Goal: Task Accomplishment & Management: Complete application form

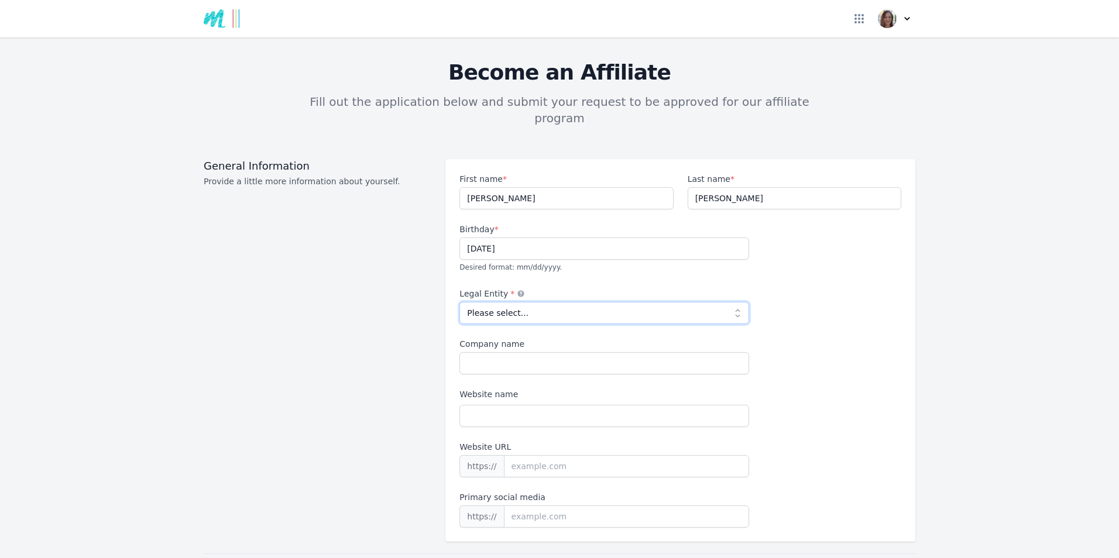
click at [512, 302] on select "Please select... Individual Partnership Corporation Sole Proprietorship Foreign…" at bounding box center [605, 313] width 290 height 22
select select "individual"
click at [460, 302] on select "Please select... Individual Partnership Corporation Sole Proprietorship Foreign…" at bounding box center [605, 313] width 290 height 22
click at [476, 352] on input "Company name" at bounding box center [605, 363] width 290 height 22
type input "[PERSON_NAME] Limited"
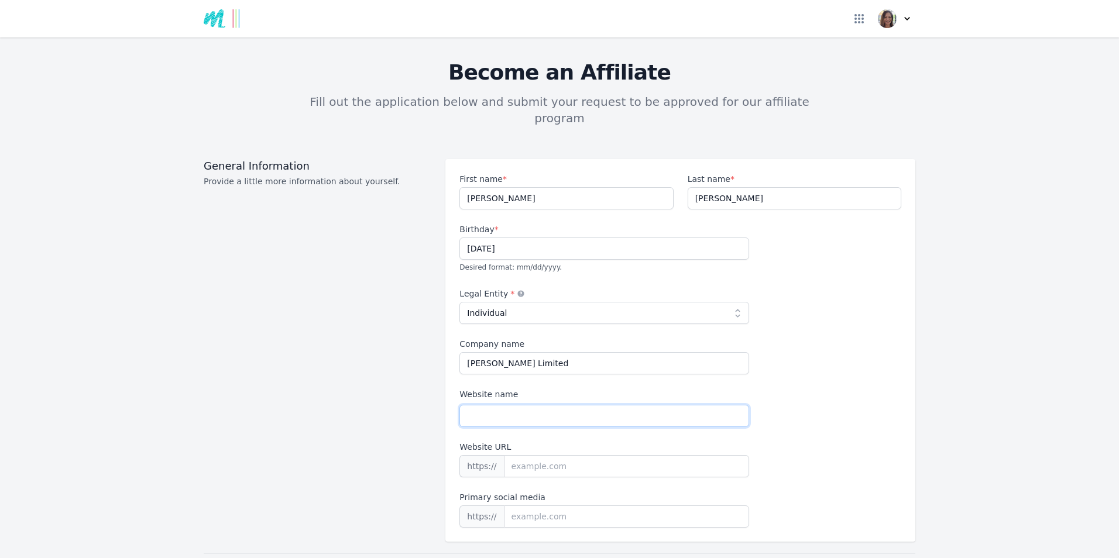
click at [479, 405] on input "Website name" at bounding box center [605, 416] width 290 height 22
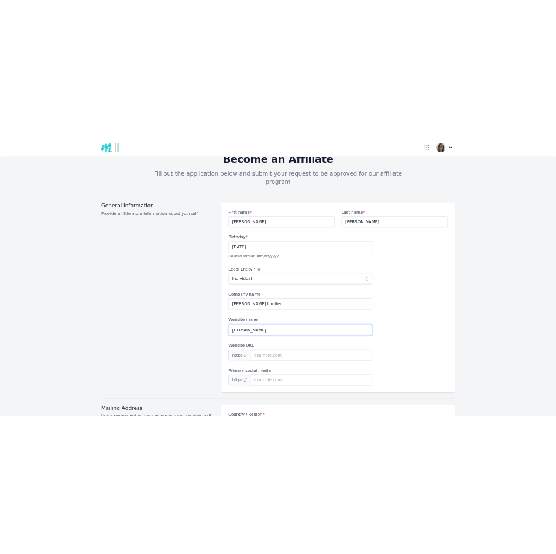
scroll to position [59, 0]
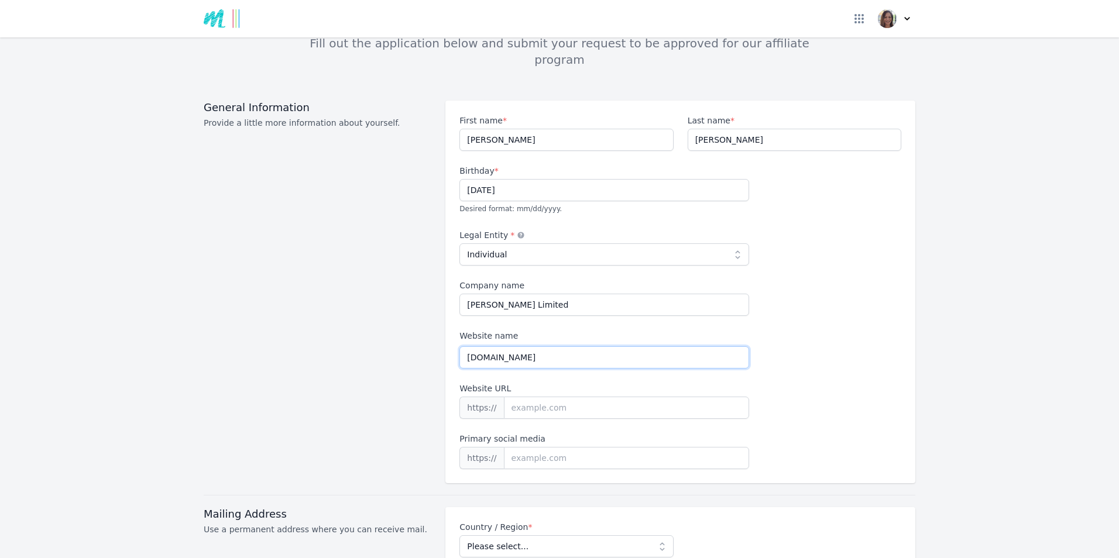
type input "[DOMAIN_NAME]"
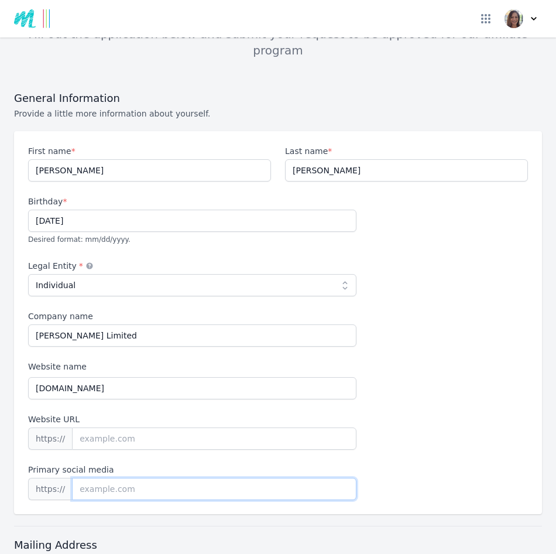
paste input "[URL][DOMAIN_NAME][PERSON_NAME][DOMAIN_NAME]"
drag, startPoint x: 104, startPoint y: 471, endPoint x: 69, endPoint y: 474, distance: 34.6
click at [72, 478] on input "[URL][DOMAIN_NAME][PERSON_NAME][DOMAIN_NAME]" at bounding box center [214, 489] width 284 height 22
click at [248, 478] on input "[DOMAIN_NAME][URL][PERSON_NAME][DOMAIN_NAME]" at bounding box center [214, 489] width 284 height 22
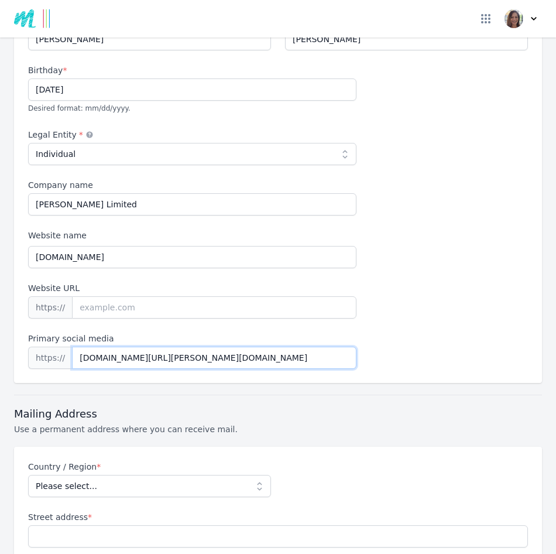
scroll to position [234, 0]
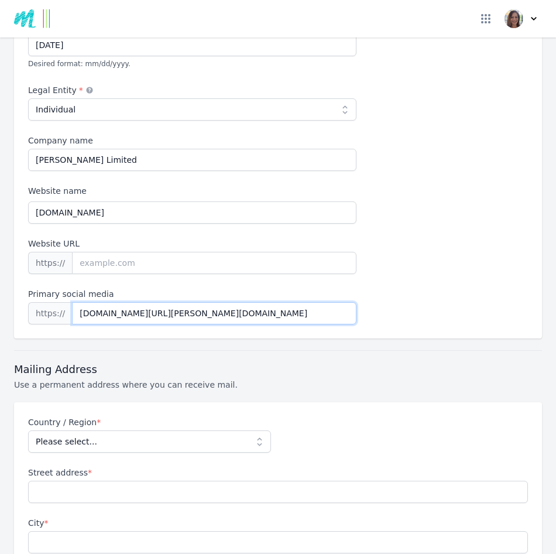
type input "[DOMAIN_NAME][URL][PERSON_NAME][DOMAIN_NAME]"
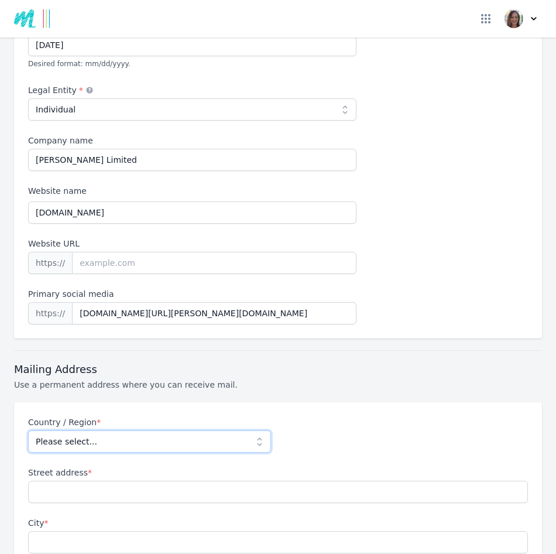
click at [127, 430] on select "Please select... [GEOGRAPHIC_DATA] [GEOGRAPHIC_DATA] [GEOGRAPHIC_DATA] [US_STAT…" at bounding box center [149, 441] width 243 height 22
select select "NZ"
click at [28, 430] on select "Please select... [GEOGRAPHIC_DATA] [GEOGRAPHIC_DATA] [GEOGRAPHIC_DATA] [US_STAT…" at bounding box center [149, 441] width 243 height 22
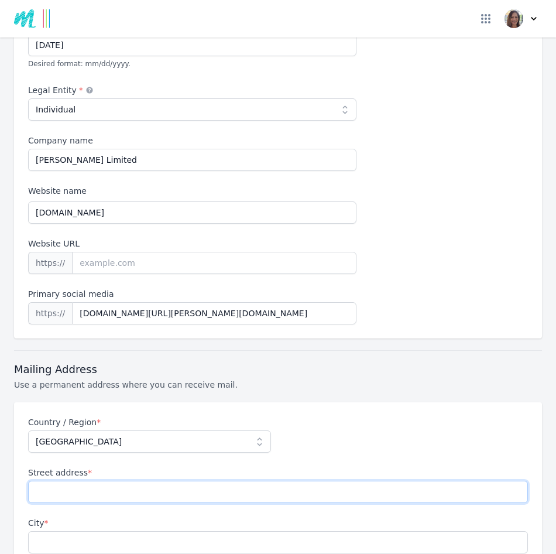
click at [81, 481] on input "Street address *" at bounding box center [278, 492] width 500 height 22
type input "[STREET_ADDRESS]"
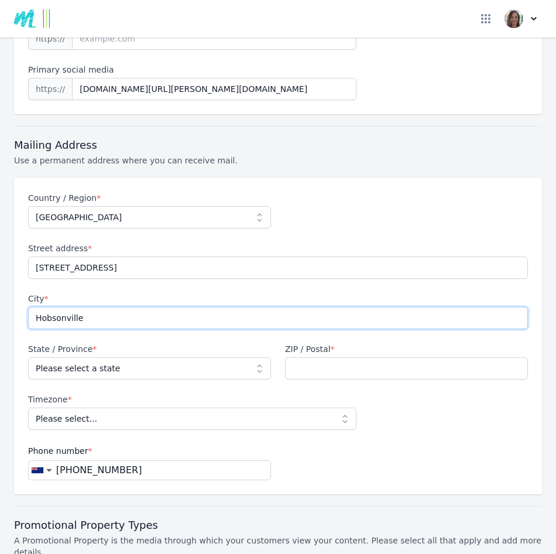
scroll to position [468, 0]
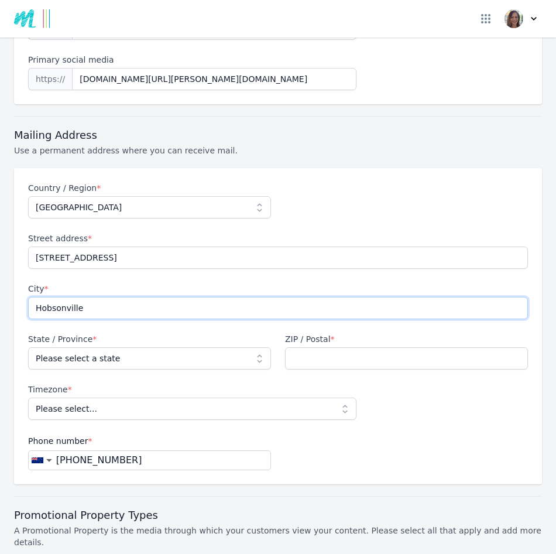
type input "Hobsonville"
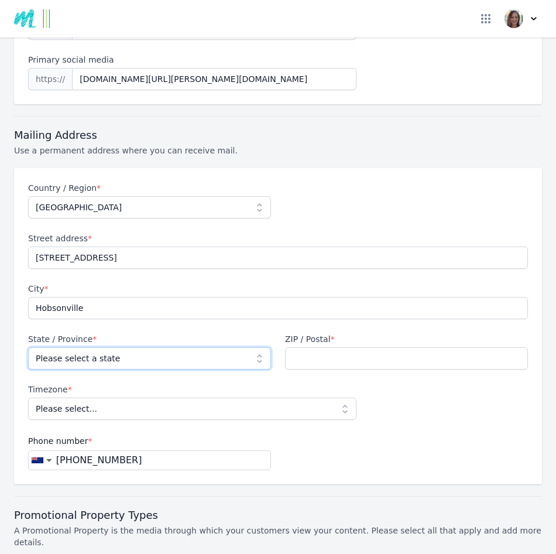
click at [66, 347] on select "Please select a state [GEOGRAPHIC_DATA] [GEOGRAPHIC_DATA] [GEOGRAPHIC_DATA] [GE…" at bounding box center [149, 358] width 243 height 22
select select "AUK"
click at [28, 347] on select "Please select a state [GEOGRAPHIC_DATA] [GEOGRAPHIC_DATA] [GEOGRAPHIC_DATA] [GE…" at bounding box center [149, 358] width 243 height 22
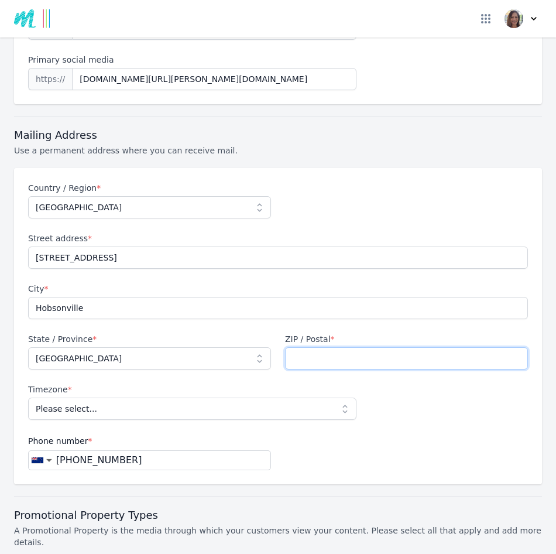
click at [320, 347] on input "ZIP / Postal *" at bounding box center [406, 358] width 243 height 22
type input "0616"
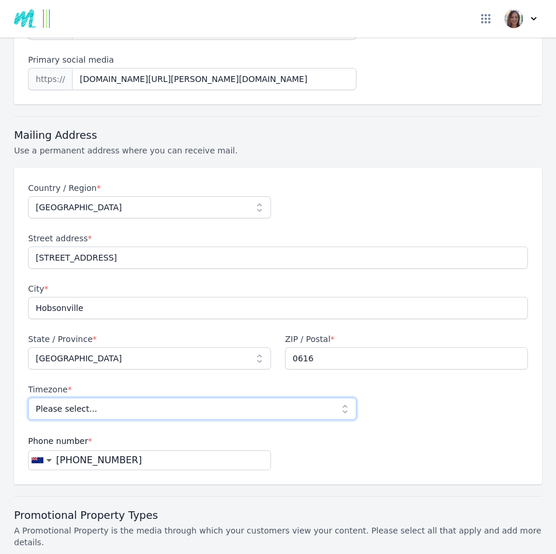
click at [225, 397] on select "Please select... Pacific/Auckland Pacific/[GEOGRAPHIC_DATA]" at bounding box center [192, 408] width 328 height 22
select select "Pacific/[GEOGRAPHIC_DATA]"
click at [28, 397] on select "Please select... Pacific/Auckland Pacific/[GEOGRAPHIC_DATA]" at bounding box center [192, 408] width 328 height 22
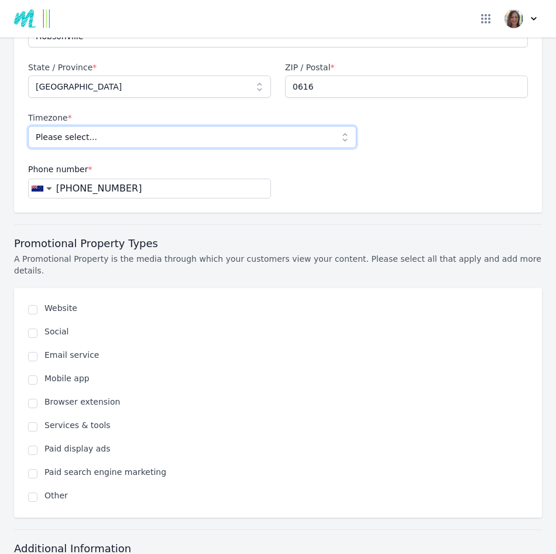
scroll to position [761, 0]
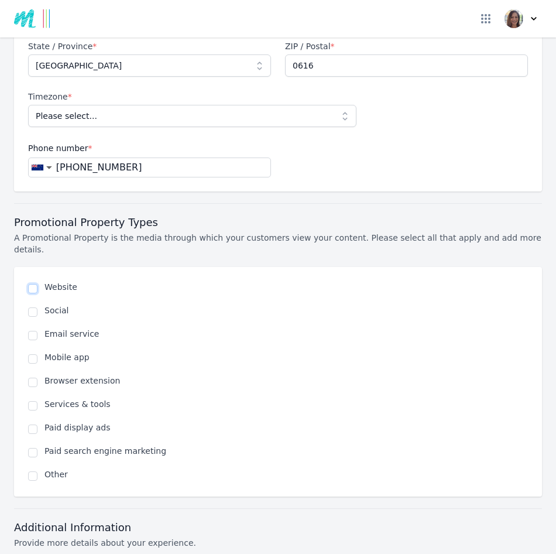
click at [33, 284] on input "checkbox" at bounding box center [32, 288] width 9 height 9
checkbox input "true"
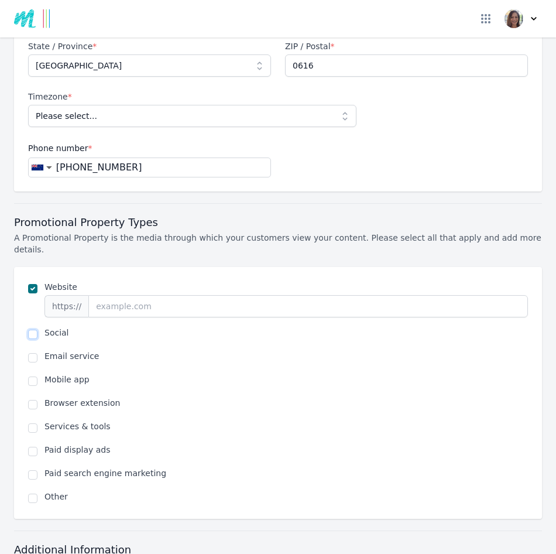
click at [35, 330] on input "checkbox" at bounding box center [32, 334] width 9 height 9
checkbox input "true"
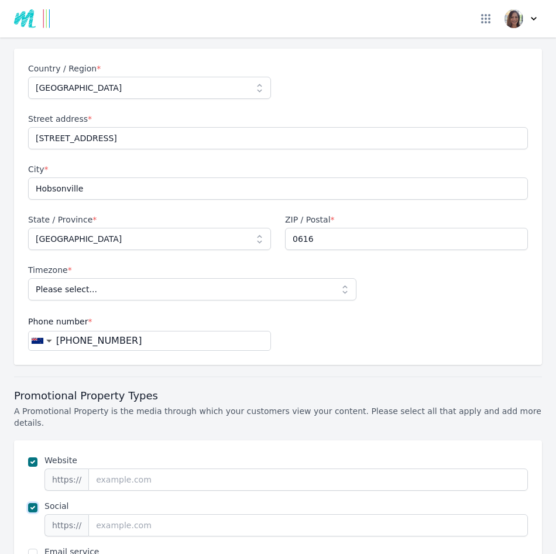
scroll to position [351, 0]
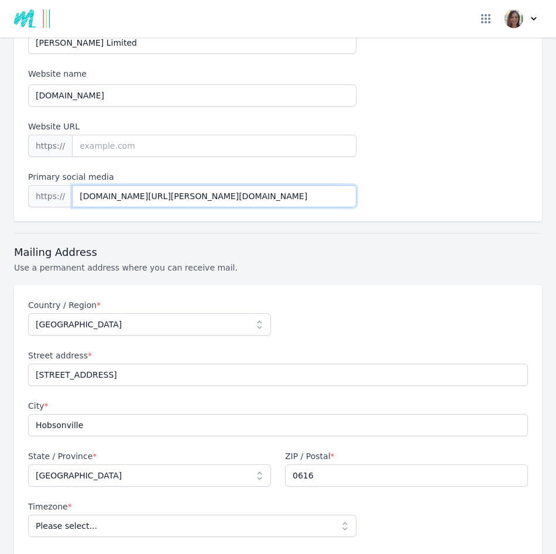
drag, startPoint x: 225, startPoint y: 177, endPoint x: 52, endPoint y: 169, distance: 173.5
click at [50, 185] on div "https:// [DOMAIN_NAME][URL][PERSON_NAME][DOMAIN_NAME]" at bounding box center [192, 196] width 328 height 22
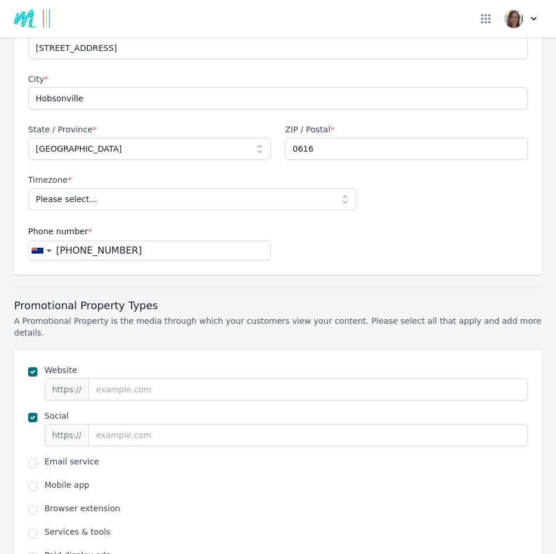
scroll to position [702, 0]
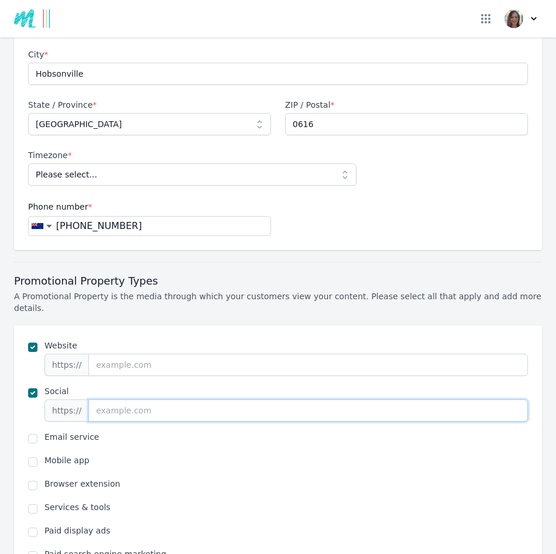
paste input "[DOMAIN_NAME][URL][PERSON_NAME][DOMAIN_NAME]"
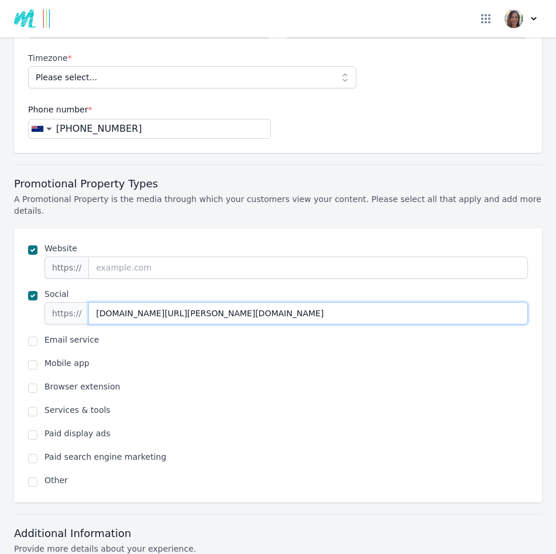
scroll to position [820, 0]
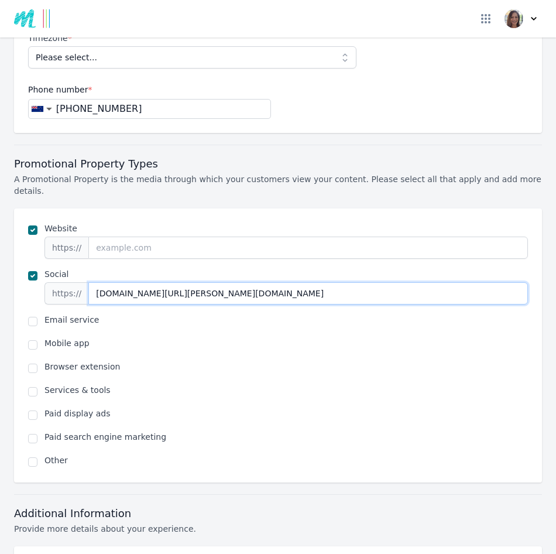
type input "[DOMAIN_NAME][URL][PERSON_NAME][DOMAIN_NAME]"
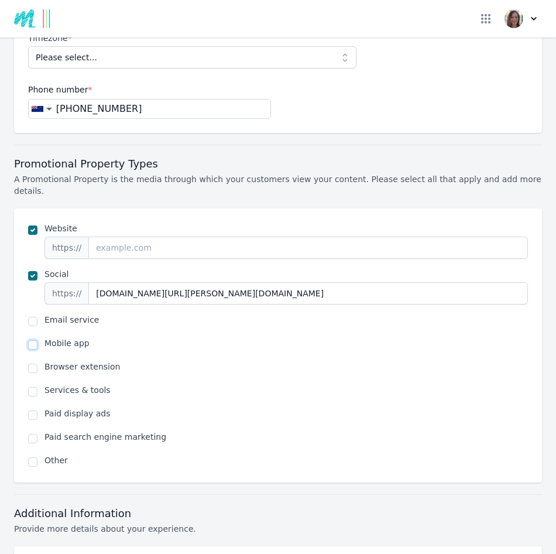
click at [33, 340] on input "checkbox" at bounding box center [32, 344] width 9 height 9
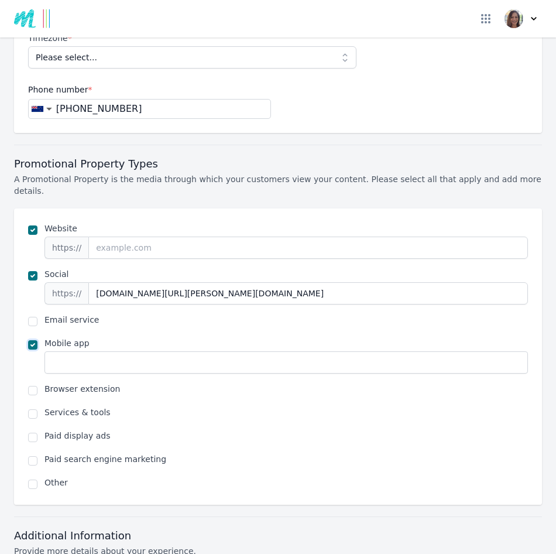
click at [33, 340] on input "checkbox" at bounding box center [32, 344] width 9 height 9
checkbox input "false"
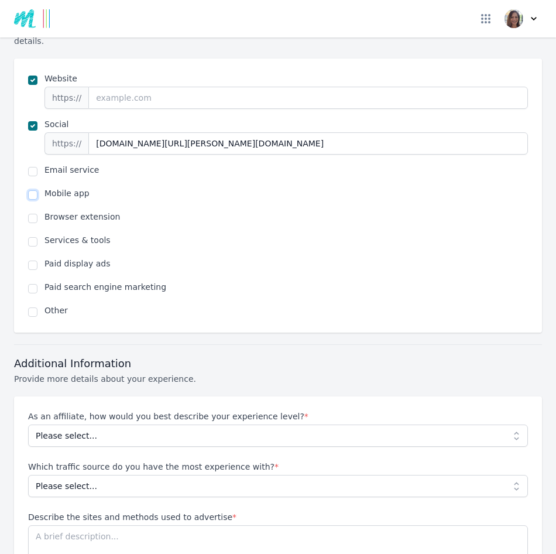
scroll to position [995, 0]
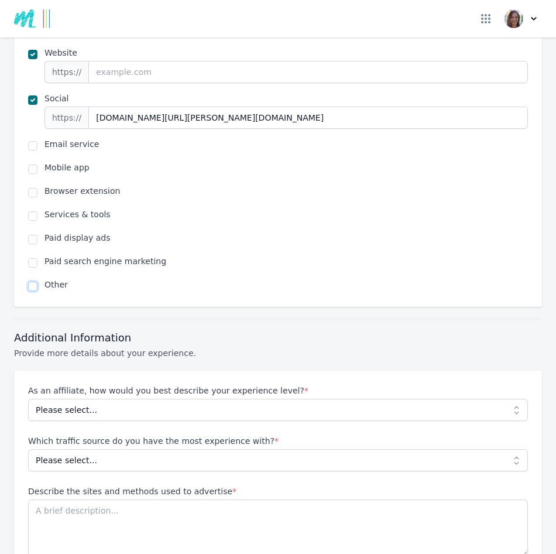
click at [34, 282] on input "checkbox" at bounding box center [32, 286] width 9 height 9
checkbox input "true"
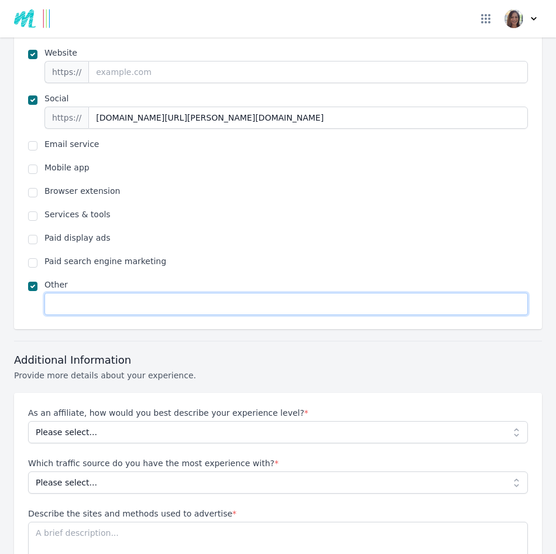
click at [64, 293] on input "text" at bounding box center [286, 304] width 484 height 22
type input "Yet to set up website and other platforms"
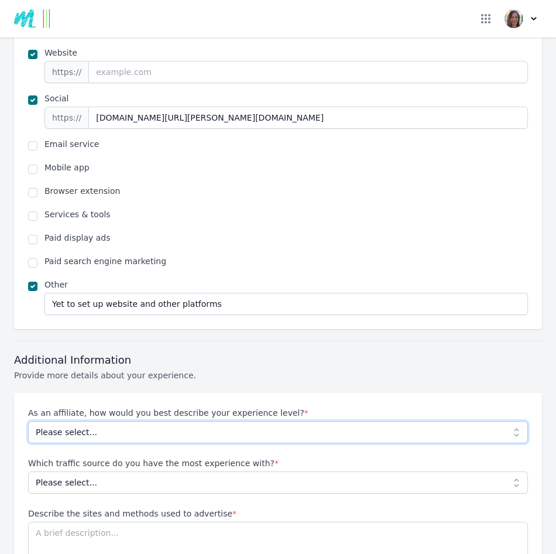
click at [245, 421] on select "Please select... Beginner Intermediate Expert" at bounding box center [278, 432] width 500 height 22
select select "Beginner"
click at [28, 421] on select "Please select... Beginner Intermediate Expert" at bounding box center [278, 432] width 500 height 22
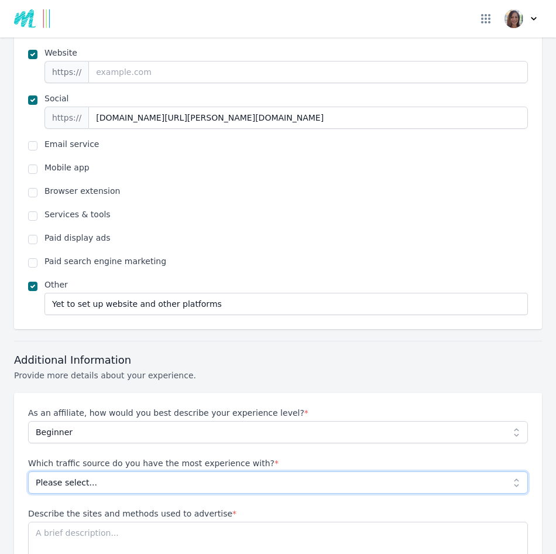
click at [136, 471] on select "Please select... No experience Social media Pay per click Media buying Organic …" at bounding box center [278, 482] width 500 height 22
click at [28, 471] on select "Please select... No experience Social media Pay per click Media buying Organic …" at bounding box center [278, 482] width 500 height 22
click at [108, 471] on select "Please select... No experience Social media Pay per click Media buying Organic …" at bounding box center [278, 482] width 500 height 22
select select "Media buying"
click at [28, 471] on select "Please select... No experience Social media Pay per click Media buying Organic …" at bounding box center [278, 482] width 500 height 22
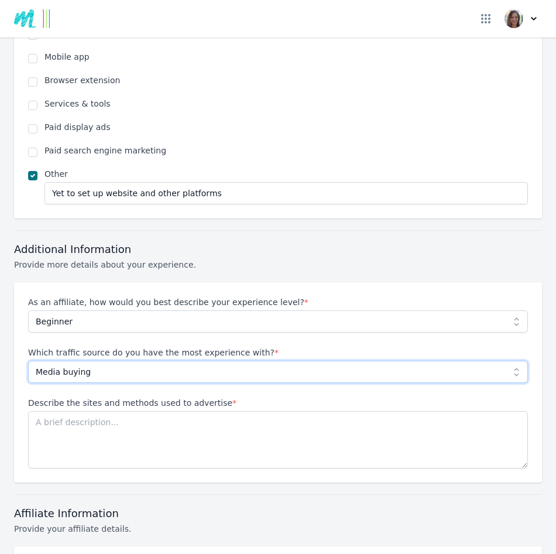
scroll to position [1112, 0]
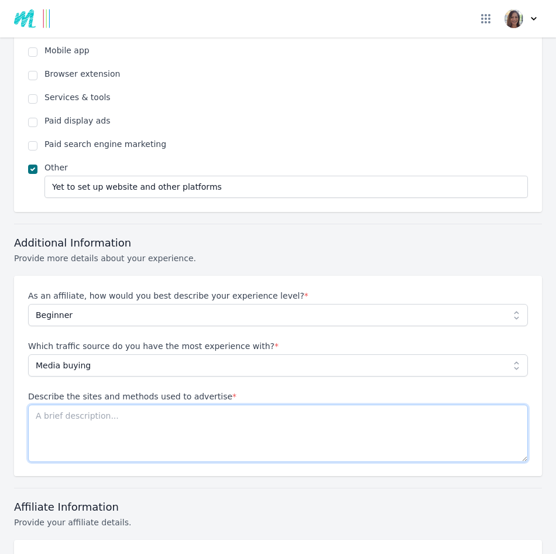
click at [48, 404] on textarea "Describe the sites and methods used to advertise *" at bounding box center [278, 432] width 500 height 57
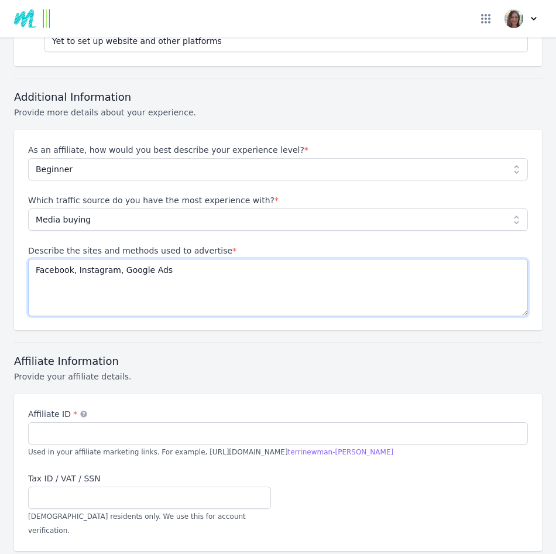
scroll to position [1288, 0]
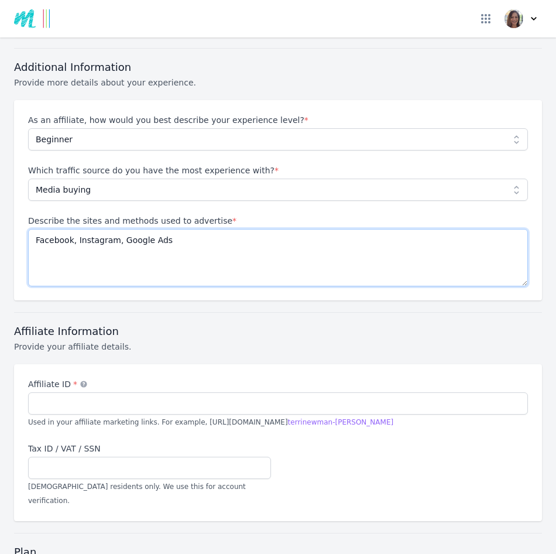
type textarea "Facebook, Instagram, Google Ads"
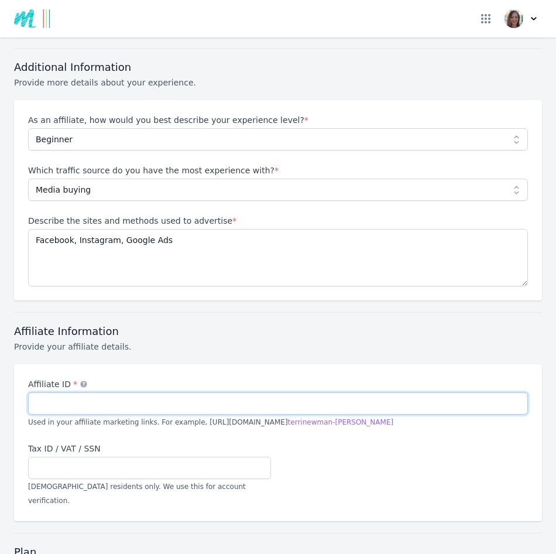
click at [57, 392] on input "Affiliate ID * An alternate term for your account nickname" at bounding box center [278, 403] width 500 height 22
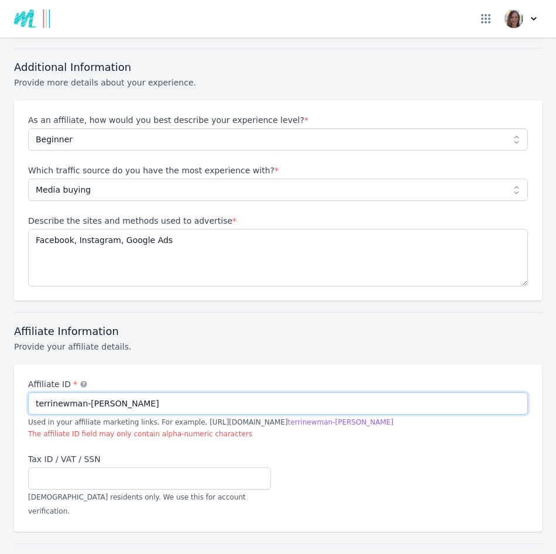
type input "terrinewman-[PERSON_NAME]"
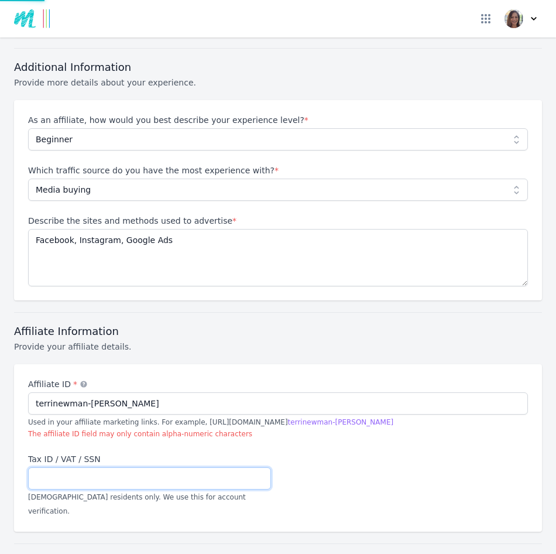
click at [53, 467] on input "Tax ID / VAT / SSN" at bounding box center [149, 478] width 243 height 22
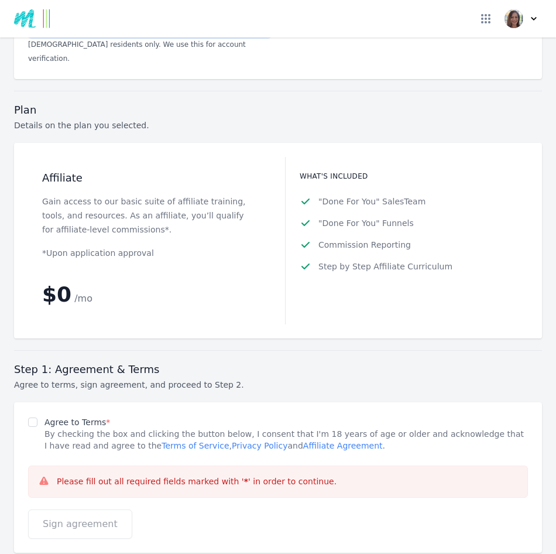
scroll to position [1756, 0]
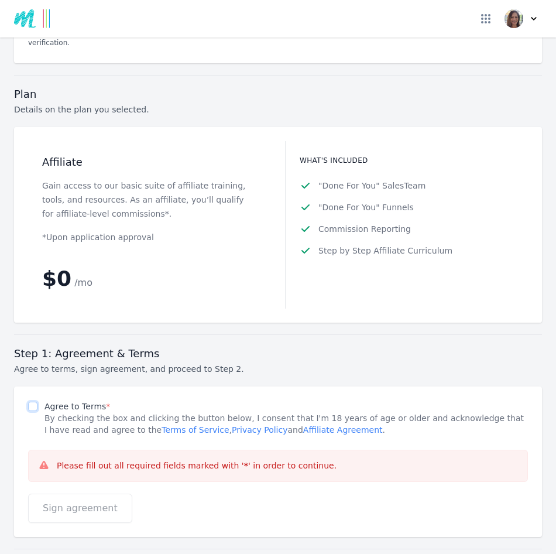
click at [35, 402] on input "Agree to Terms *" at bounding box center [32, 406] width 9 height 9
checkbox input "true"
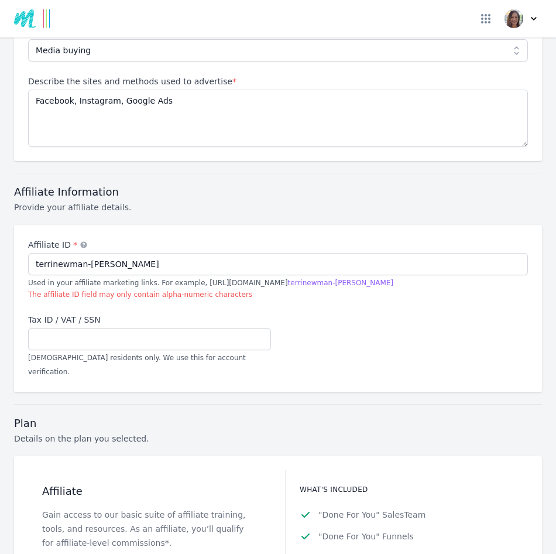
scroll to position [1346, 0]
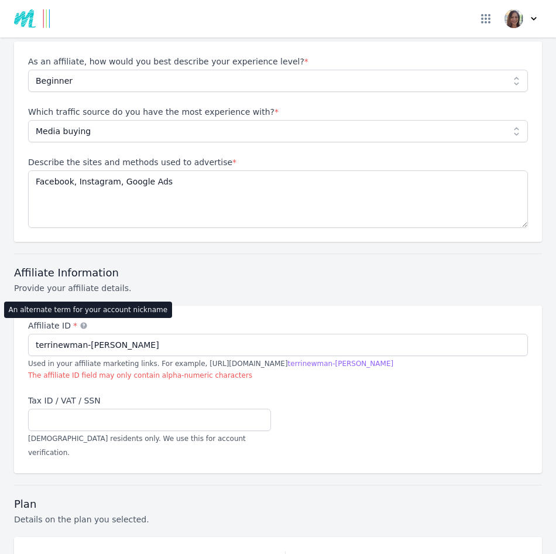
click at [80, 321] on icon at bounding box center [84, 325] width 8 height 8
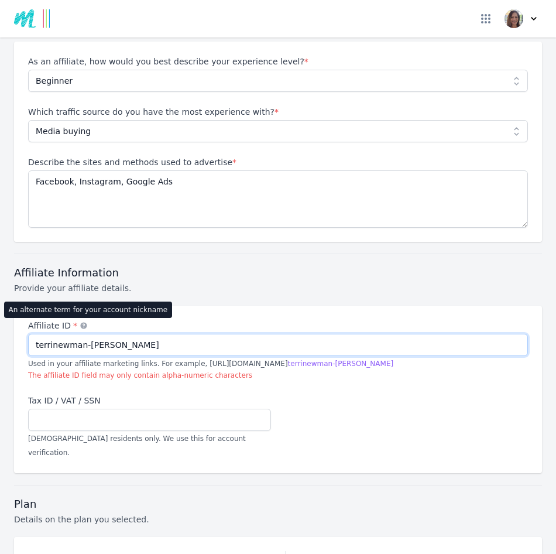
click at [80, 334] on input "terrinewman-[PERSON_NAME]" at bounding box center [278, 345] width 500 height 22
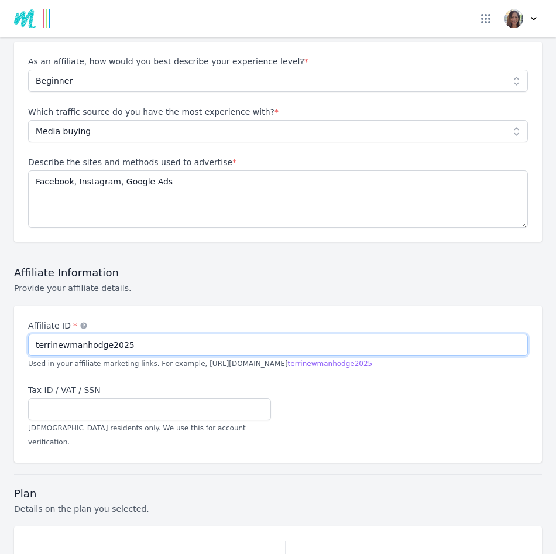
type input "terrinewmanhodge2025"
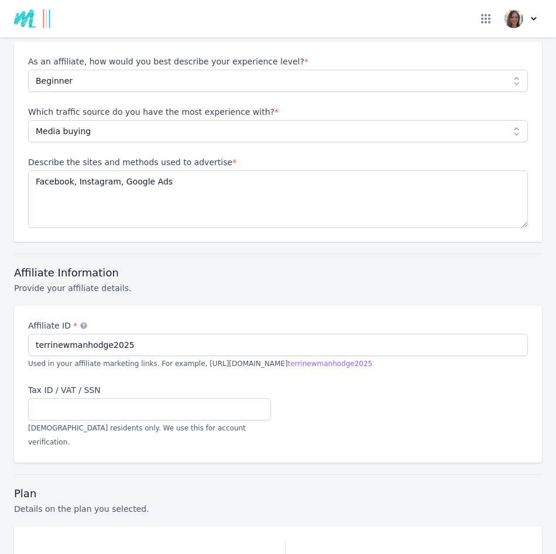
click at [335, 362] on div "Affiliate ID * An alternate term for your account nickname terrinewmanhodge2025…" at bounding box center [278, 384] width 500 height 129
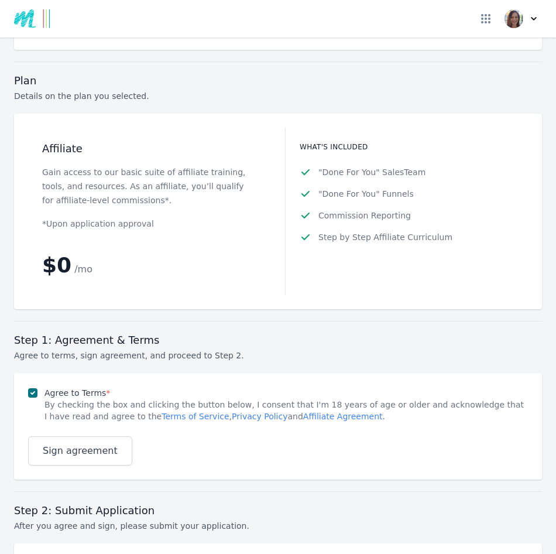
scroll to position [1871, 0]
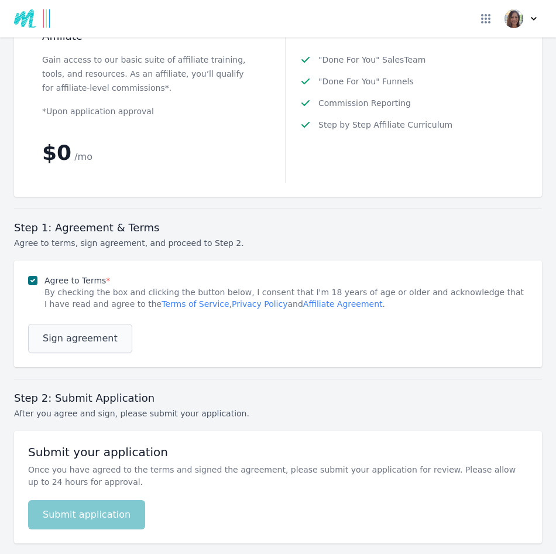
click at [84, 331] on span "Sign agreement" at bounding box center [80, 338] width 75 height 14
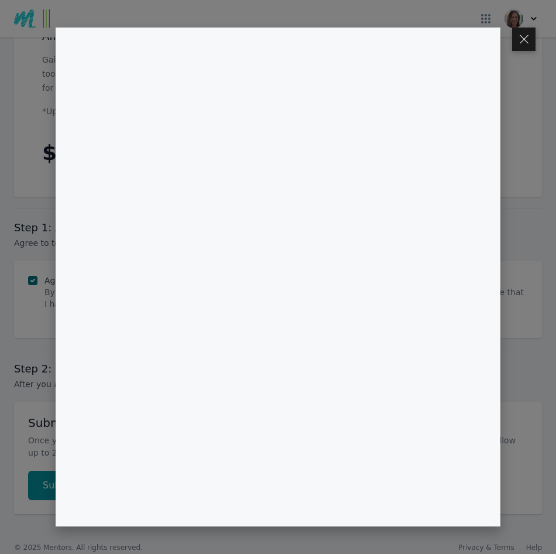
scroll to position [1842, 0]
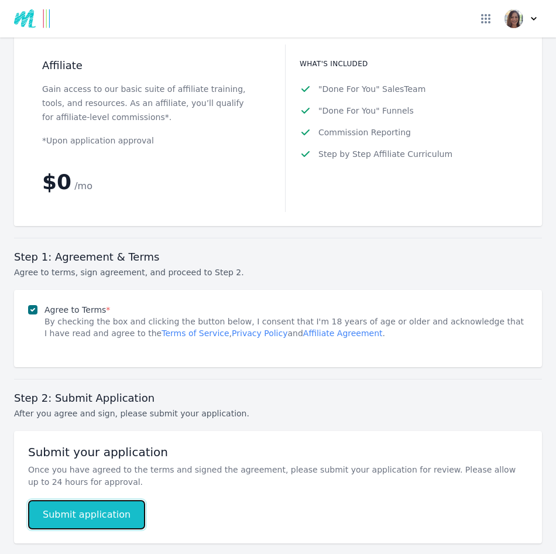
click at [81, 500] on button "Submit application" at bounding box center [86, 514] width 117 height 29
